Goal: Transaction & Acquisition: Obtain resource

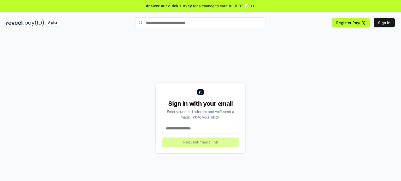
click at [201, 128] on input at bounding box center [200, 128] width 77 height 9
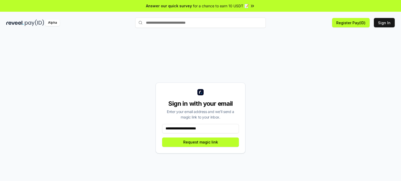
type input "**********"
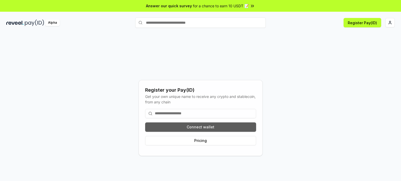
click at [213, 128] on button "Connect wallet" at bounding box center [200, 127] width 111 height 9
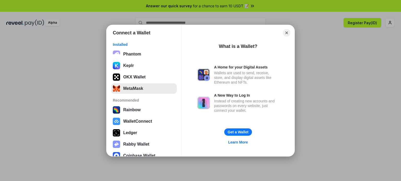
click at [146, 88] on button "MetaMask" at bounding box center [143, 88] width 65 height 10
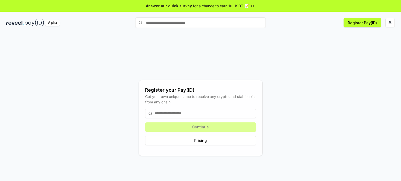
click at [213, 114] on input at bounding box center [200, 113] width 111 height 9
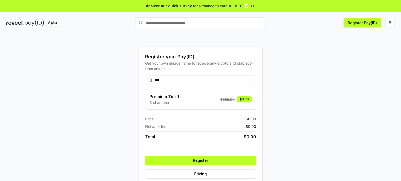
type input "***"
click at [207, 161] on button "Register" at bounding box center [200, 160] width 111 height 9
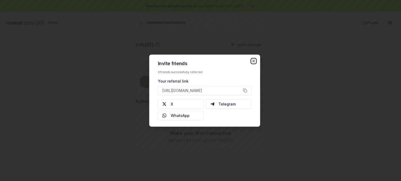
click at [253, 61] on icon "button" at bounding box center [253, 61] width 4 height 4
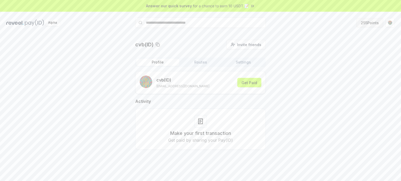
click at [366, 26] on button "255 Points" at bounding box center [369, 22] width 27 height 9
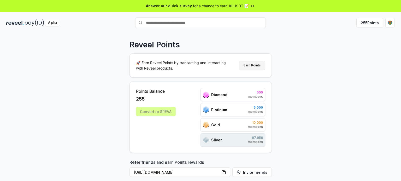
click at [256, 66] on button "Earn Points" at bounding box center [252, 65] width 26 height 9
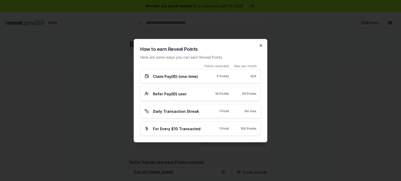
click at [262, 46] on icon "button" at bounding box center [260, 45] width 4 height 4
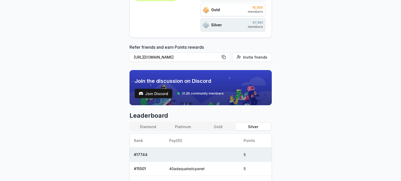
scroll to position [130, 0]
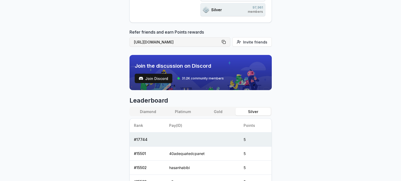
click at [225, 41] on button "[URL][DOMAIN_NAME]" at bounding box center [179, 41] width 101 height 9
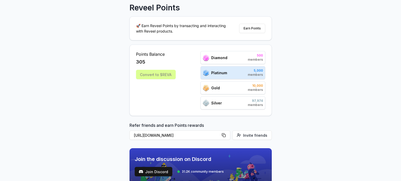
scroll to position [52, 0]
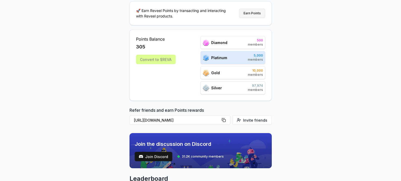
click at [252, 13] on button "Earn Points" at bounding box center [252, 13] width 26 height 9
